Goal: Communication & Community: Answer question/provide support

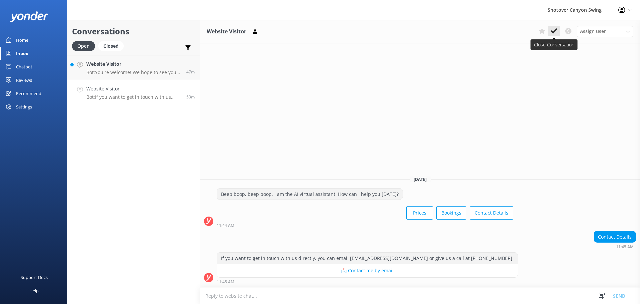
click at [555, 32] on icon at bounding box center [553, 31] width 7 height 7
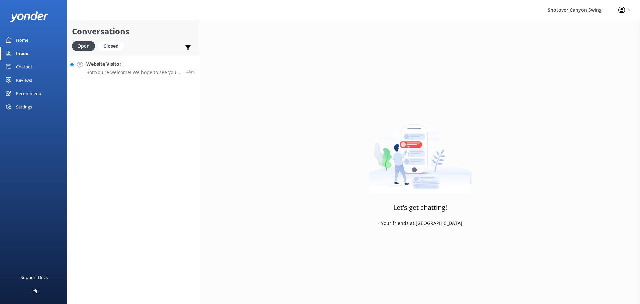
click at [123, 63] on h4 "Website Visitor" at bounding box center [133, 63] width 95 height 7
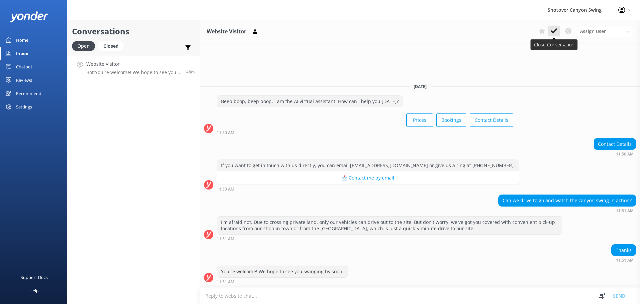
click at [554, 29] on icon at bounding box center [553, 31] width 7 height 7
